Goal: Find contact information: Find contact information

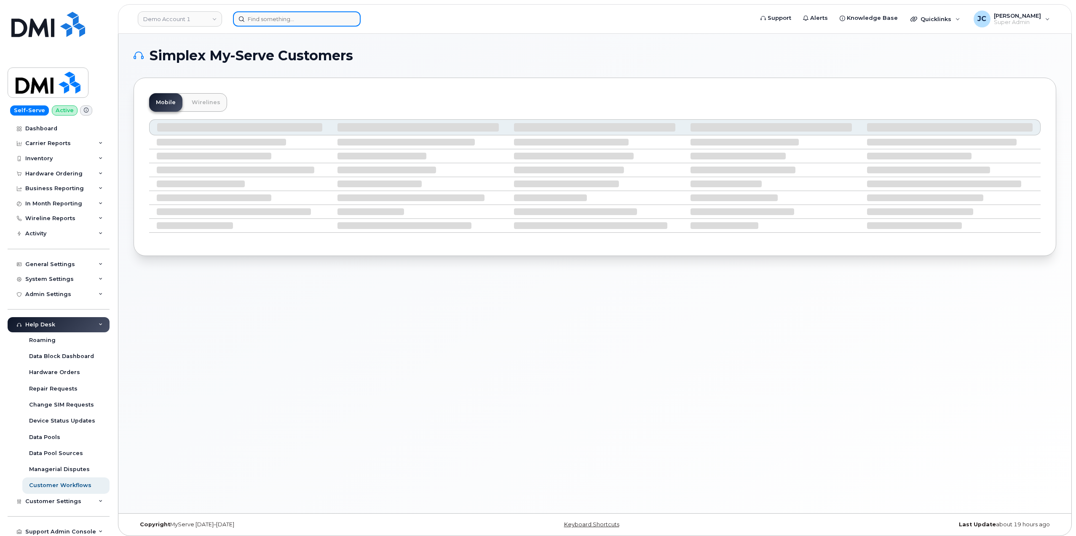
click at [272, 17] on input at bounding box center [297, 18] width 128 height 15
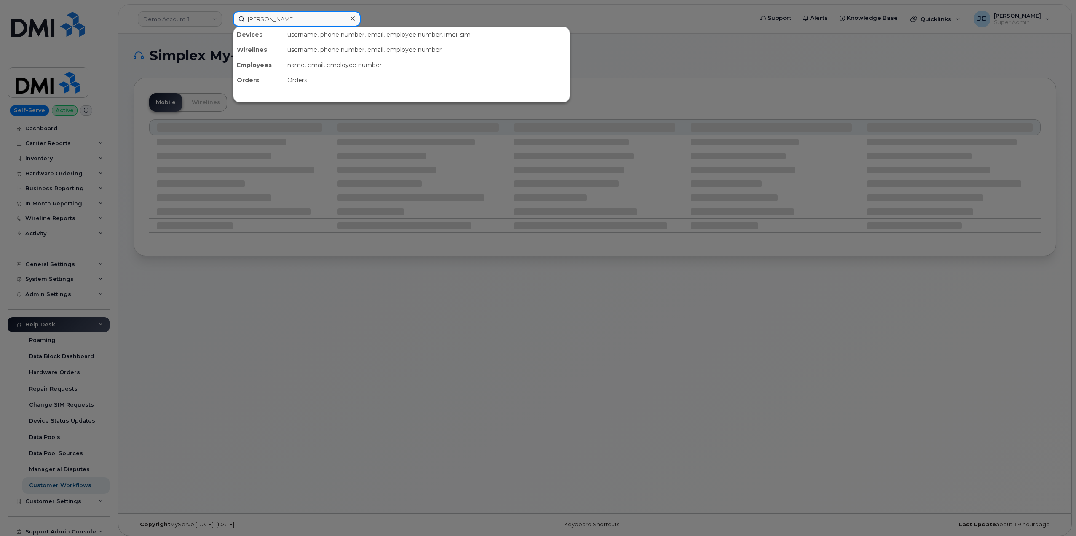
type input "[PERSON_NAME]"
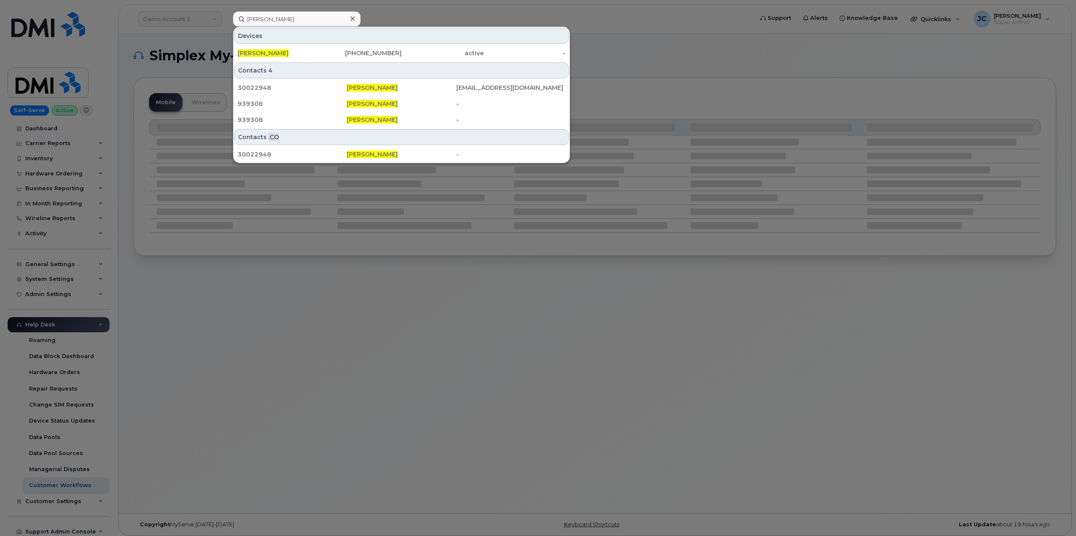
drag, startPoint x: 286, startPoint y: 52, endPoint x: 169, endPoint y: 174, distance: 169.0
click at [287, 52] on span "[PERSON_NAME]" at bounding box center [263, 53] width 51 height 8
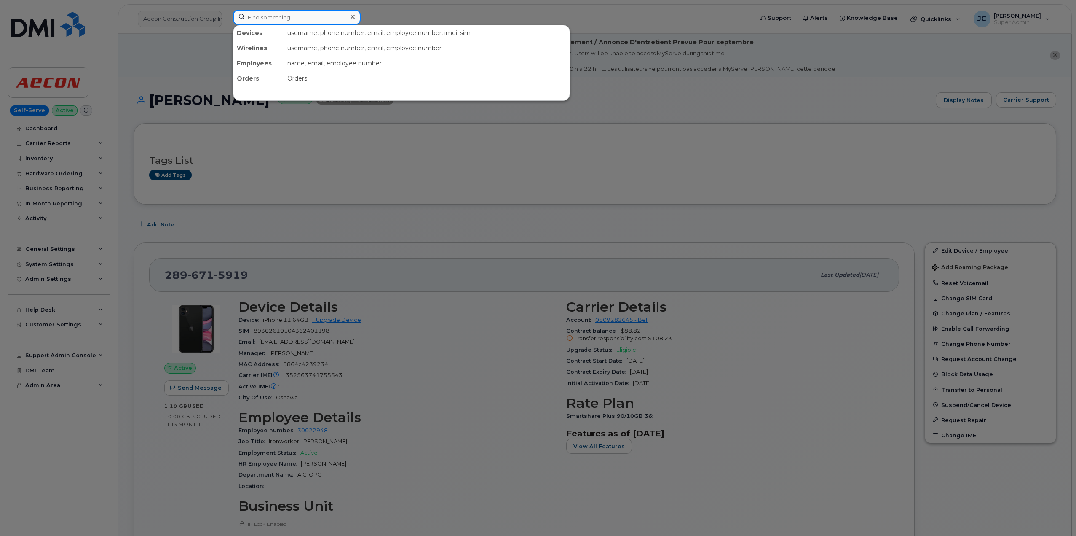
click at [276, 21] on input at bounding box center [297, 17] width 128 height 15
click at [185, 19] on div at bounding box center [538, 268] width 1076 height 536
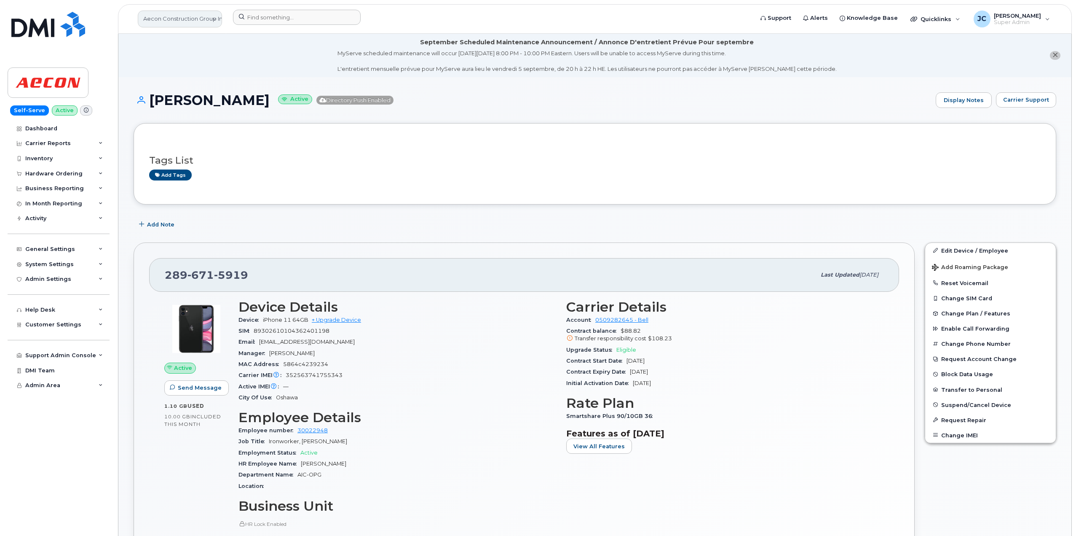
click at [186, 19] on link "Aecon Construction Group Inc" at bounding box center [180, 19] width 84 height 17
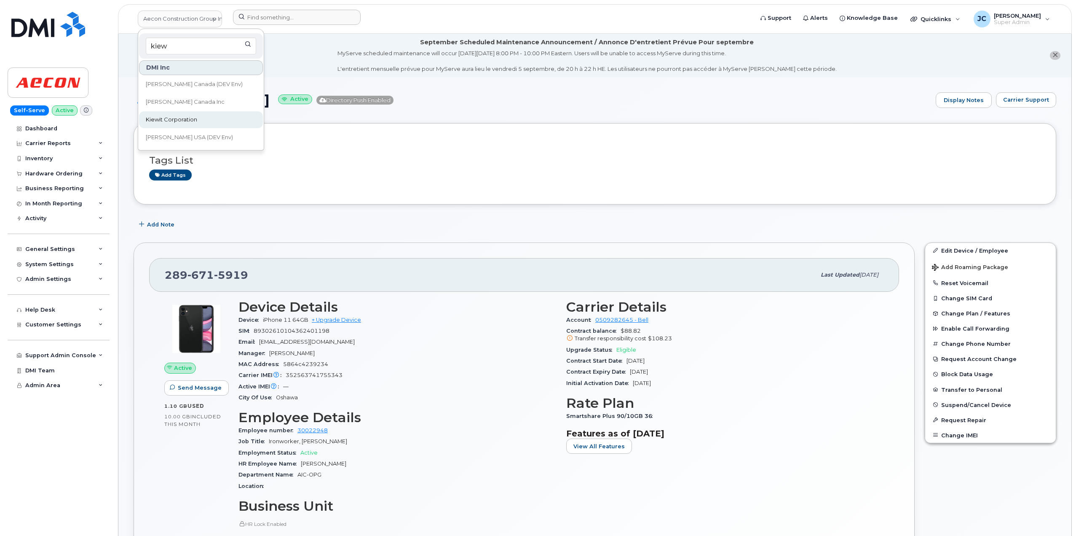
type input "kiew"
drag, startPoint x: 194, startPoint y: 116, endPoint x: 230, endPoint y: 48, distance: 76.7
click at [193, 116] on span "Kiewit Corporation" at bounding box center [171, 119] width 51 height 8
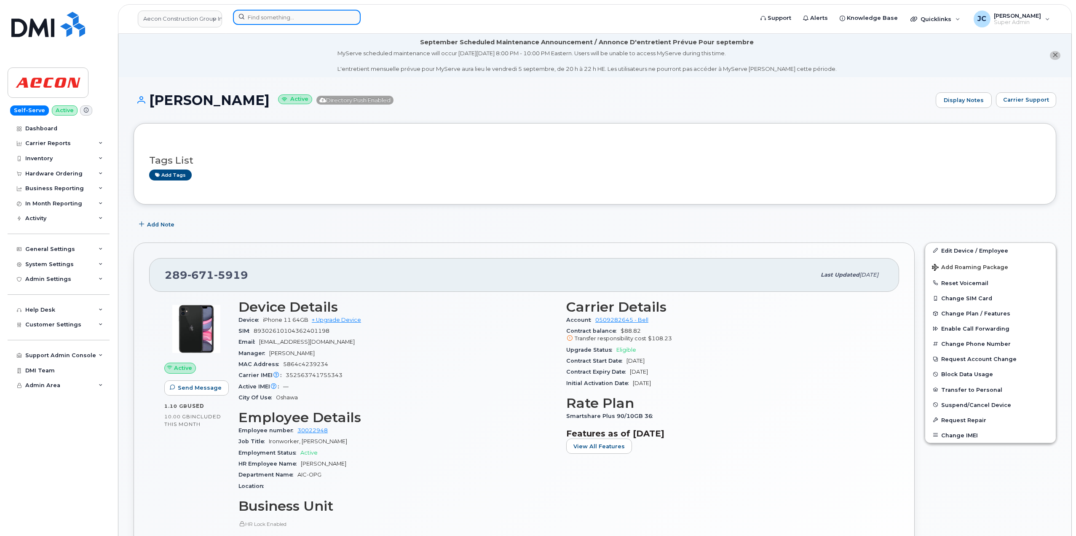
click at [274, 18] on input at bounding box center [297, 17] width 128 height 15
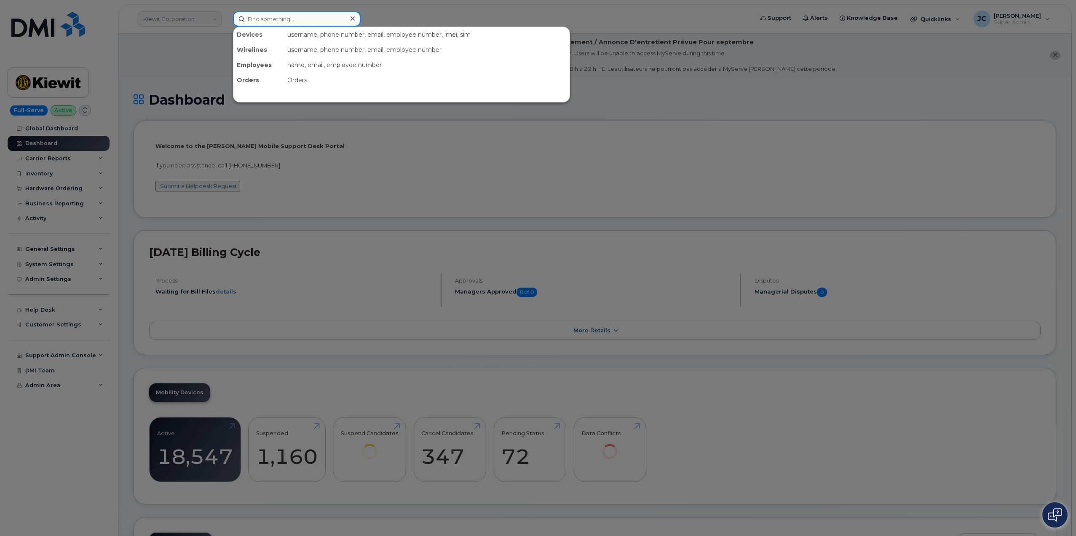
click at [276, 19] on input at bounding box center [297, 18] width 128 height 15
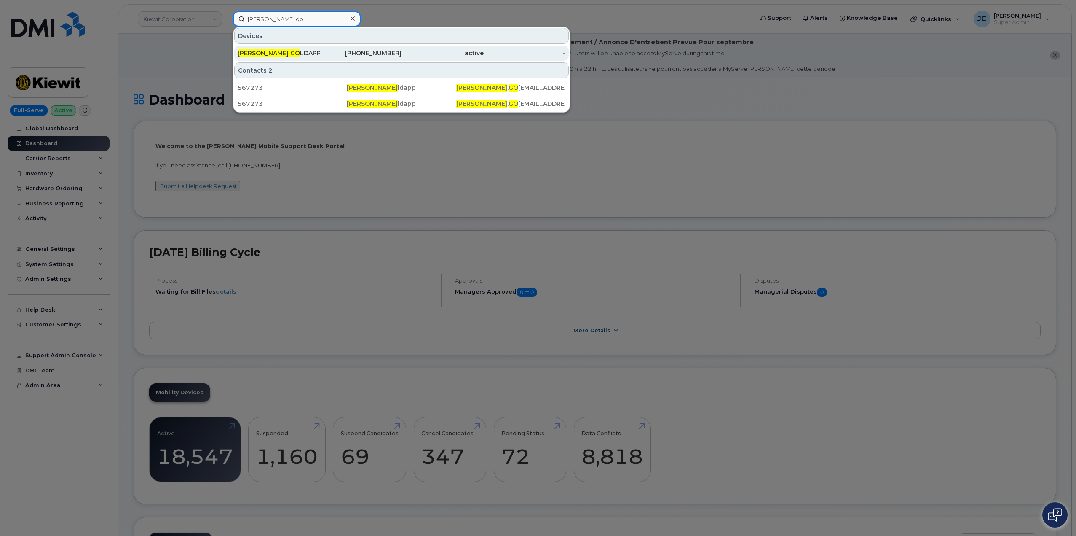
type input "jamison go"
click at [287, 51] on div "JAMISON GO LDAPP" at bounding box center [279, 53] width 82 height 8
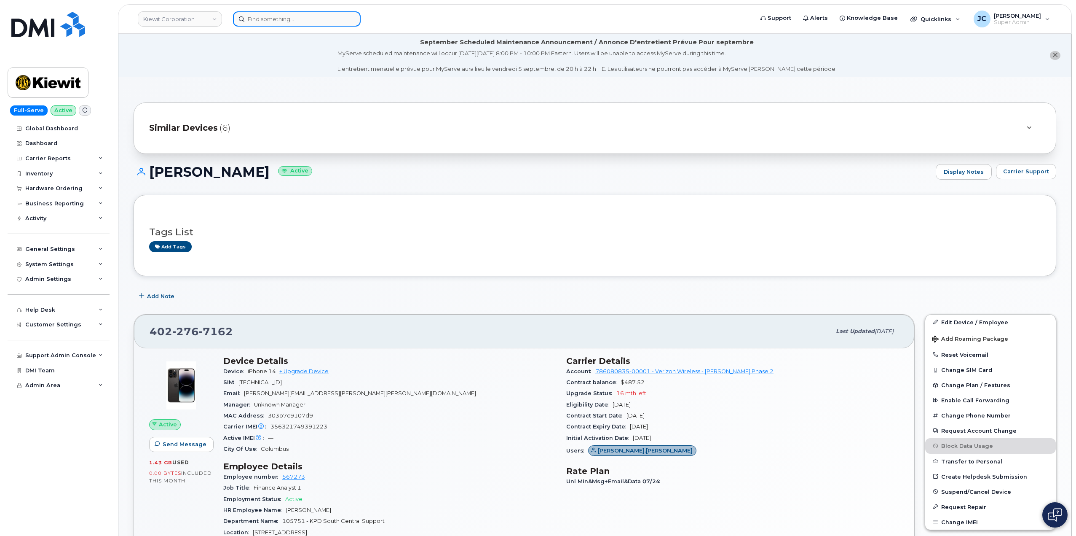
click at [258, 22] on input at bounding box center [297, 18] width 128 height 15
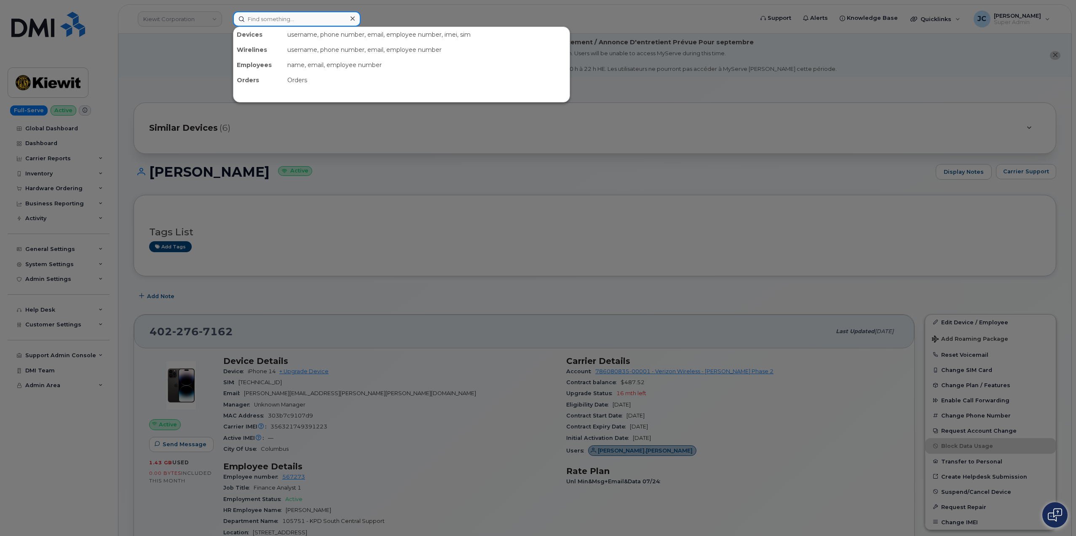
paste input "318.758.1807"
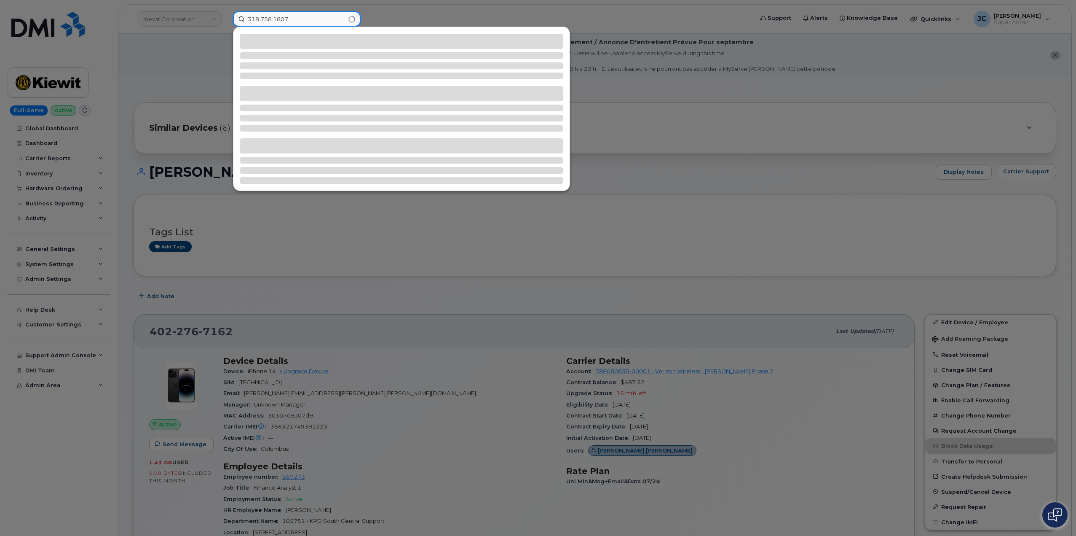
type input "318.758.1807"
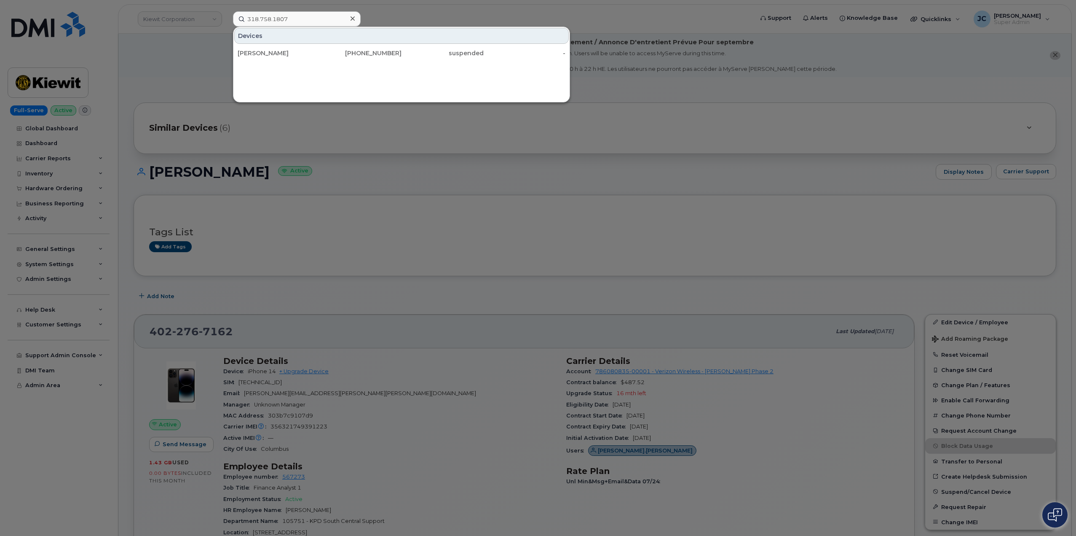
click at [471, 171] on div at bounding box center [538, 268] width 1076 height 536
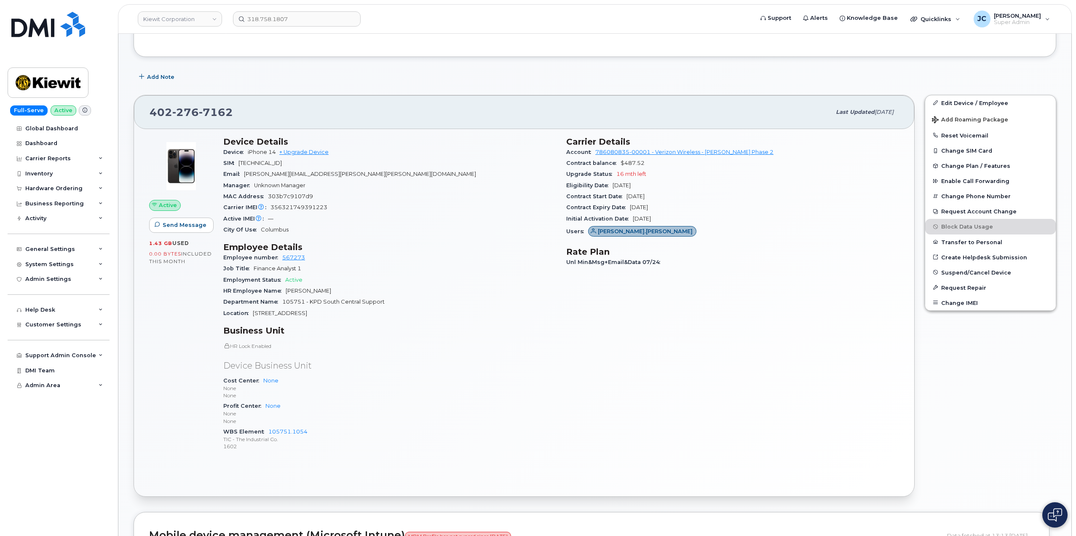
scroll to position [253, 0]
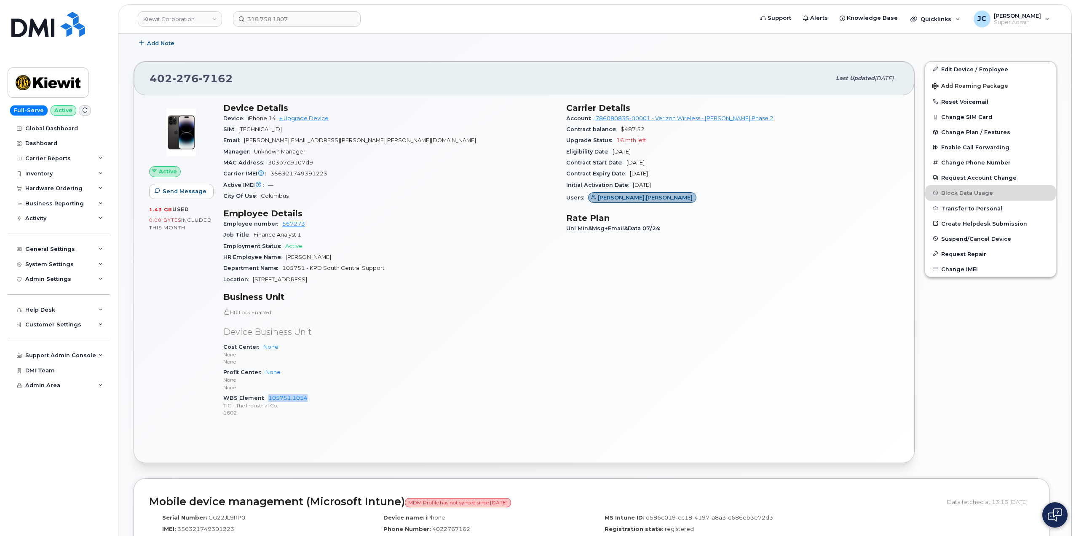
drag, startPoint x: 313, startPoint y: 399, endPoint x: 271, endPoint y: 401, distance: 42.6
click at [269, 401] on div "WBS Element 105751.1054 TIC - The Industrial Co. 1602" at bounding box center [389, 405] width 333 height 26
copy link "105751.1054"
click at [98, 249] on div "General Settings" at bounding box center [59, 248] width 102 height 15
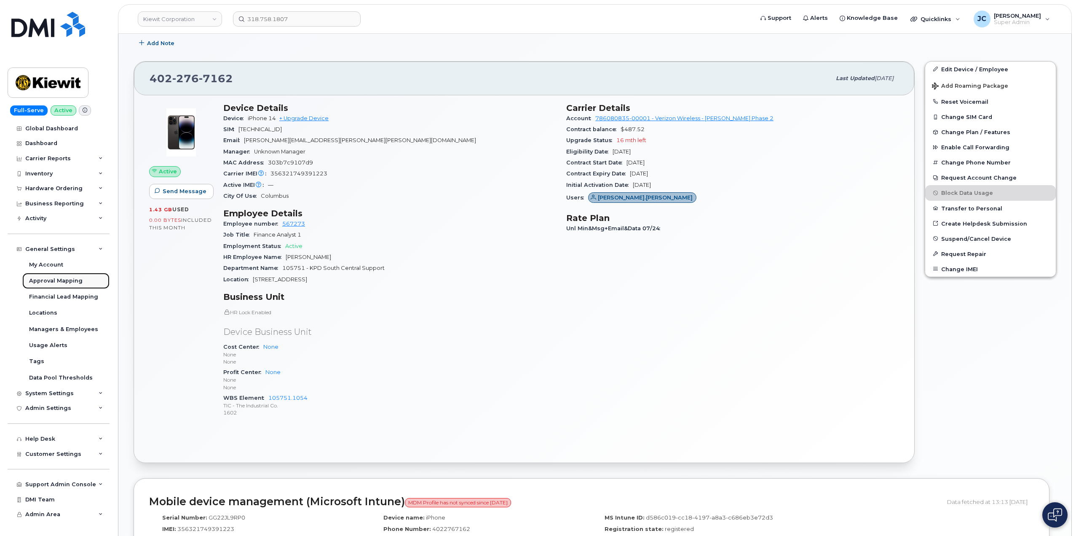
click at [59, 281] on div "Approval Mapping" at bounding box center [56, 281] width 54 height 8
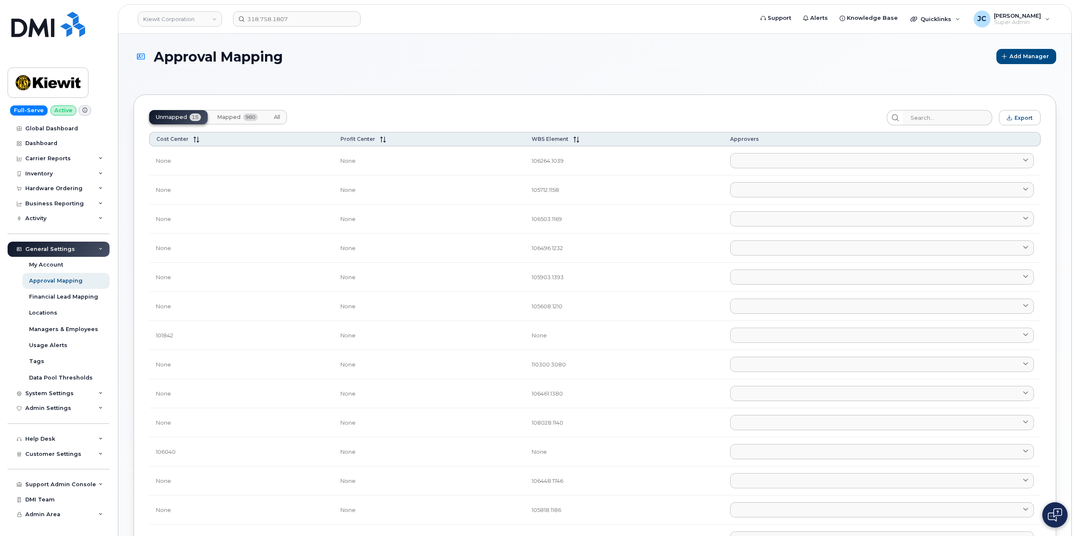
click at [226, 116] on span "Mapped" at bounding box center [229, 117] width 24 height 7
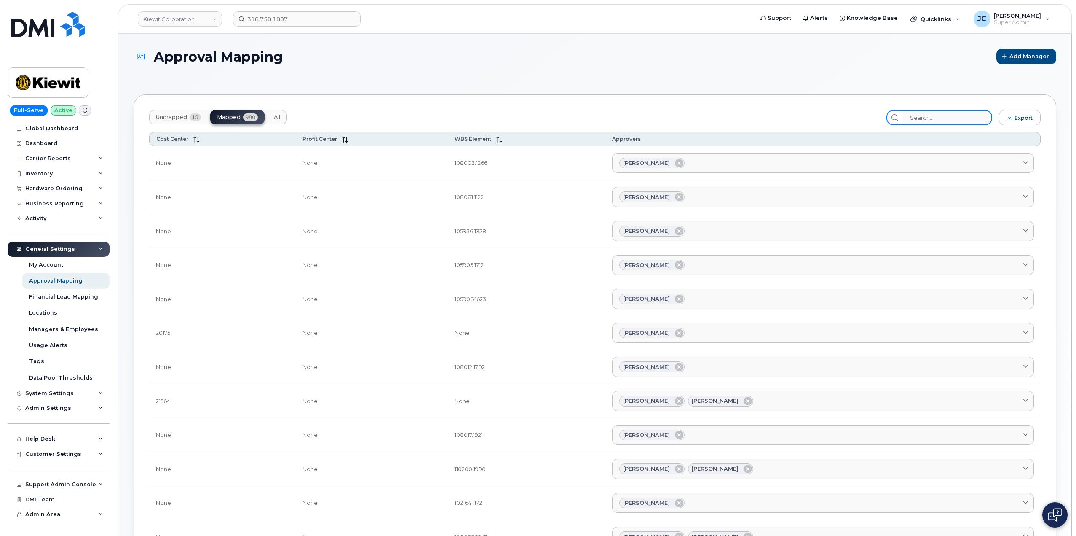
click at [939, 114] on input "search" at bounding box center [948, 117] width 90 height 15
paste input "105751.1054"
type input "105751.1054"
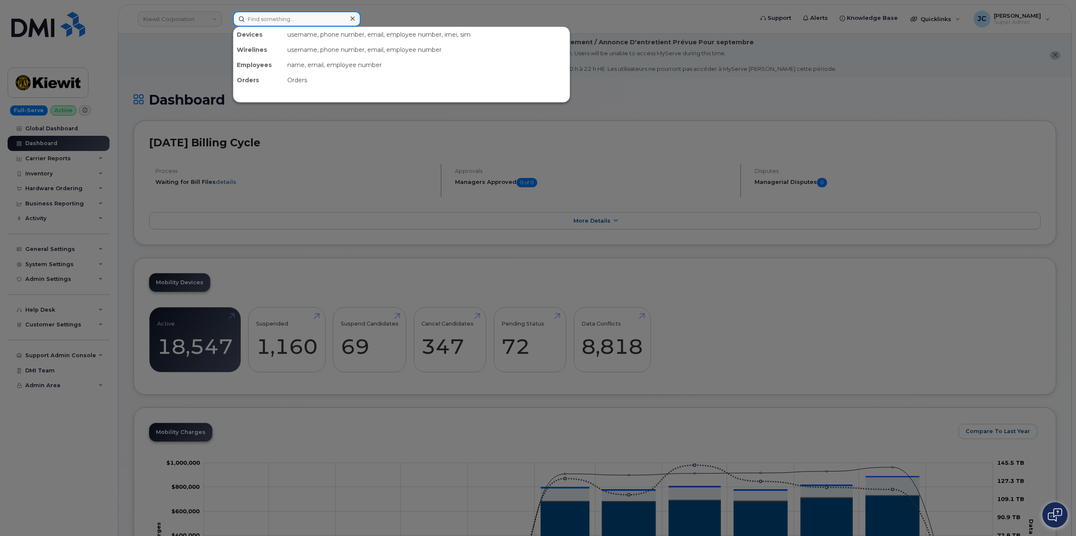
click at [288, 22] on input at bounding box center [297, 18] width 128 height 15
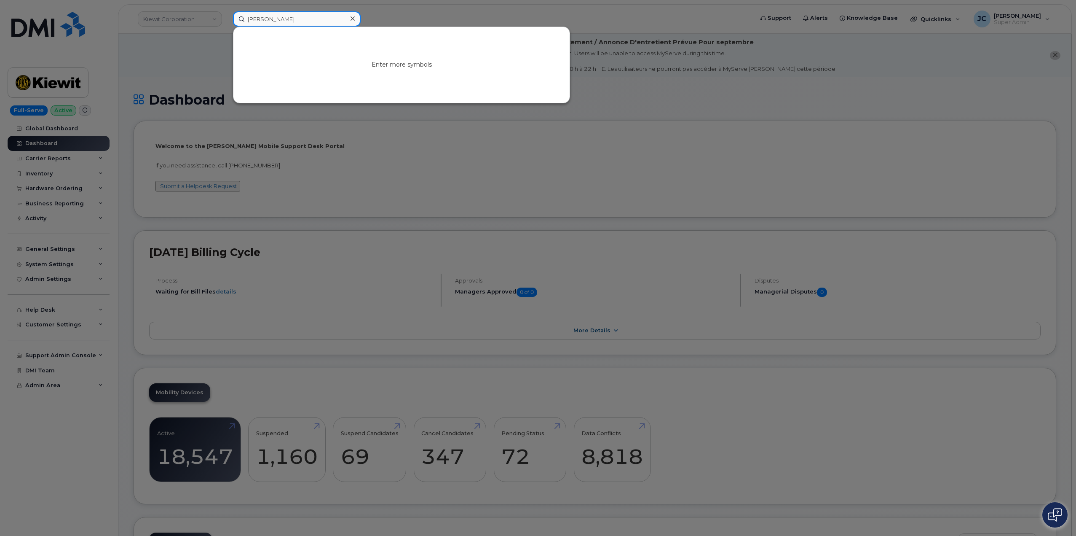
type input "[PERSON_NAME]"
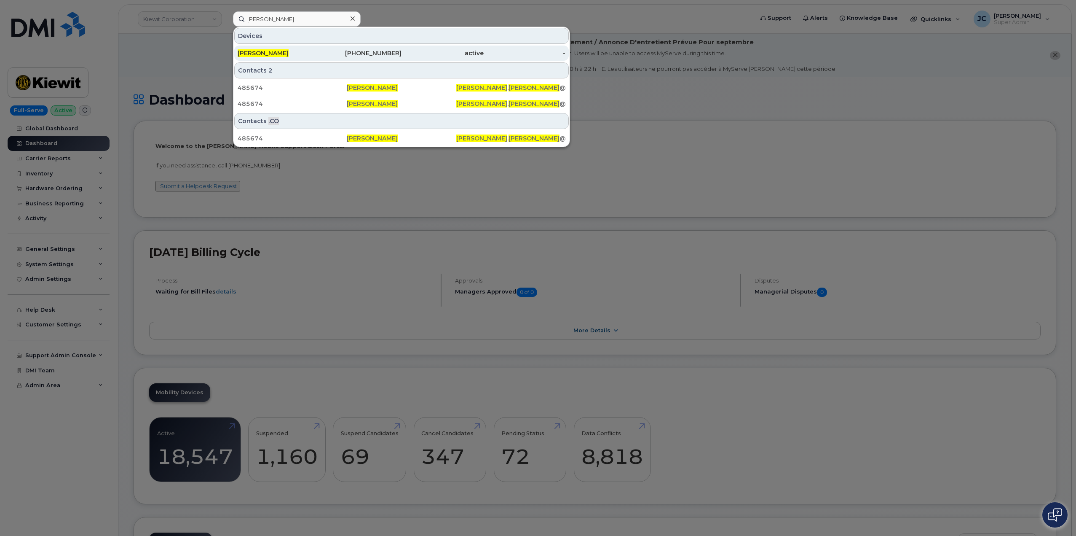
click at [288, 51] on span "[PERSON_NAME]" at bounding box center [263, 53] width 51 height 8
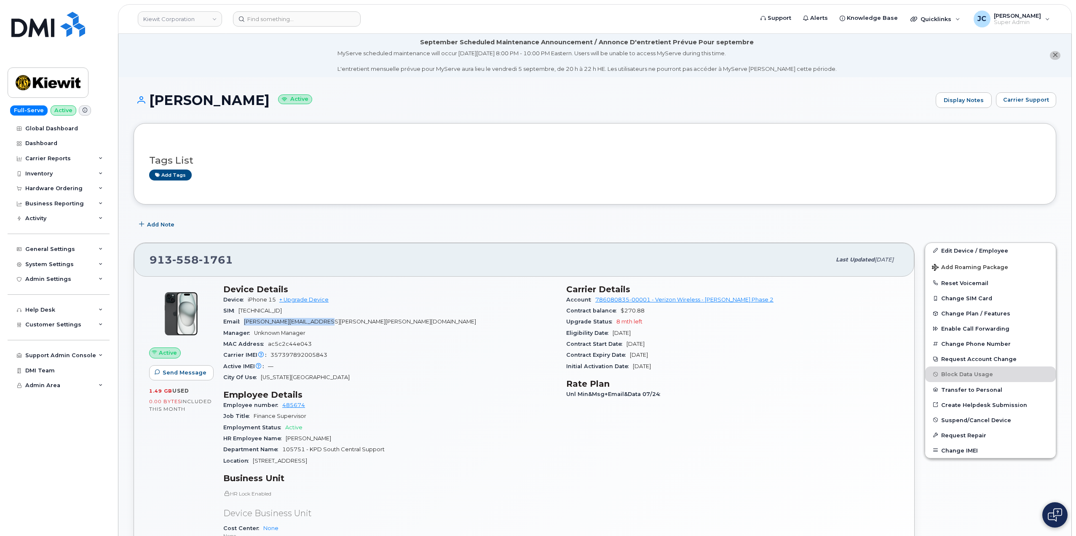
drag, startPoint x: 347, startPoint y: 328, endPoint x: 247, endPoint y: 321, distance: 100.1
click at [244, 322] on div "Email MASON.ROBERTSON@KIEWIT.COM" at bounding box center [389, 321] width 333 height 11
copy span "MASON.ROBERTSON@KIEWIT.COM"
